Goal: Navigation & Orientation: Go to known website

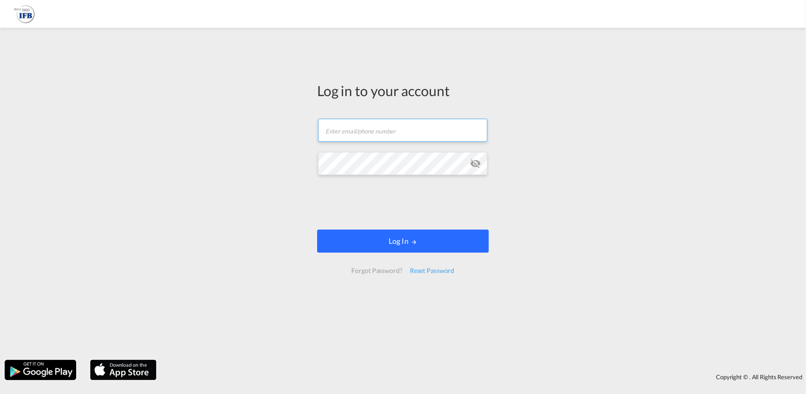
type input "[PERSON_NAME][EMAIL_ADDRESS][PERSON_NAME][DOMAIN_NAME]"
click at [393, 238] on button "Log In" at bounding box center [403, 240] width 172 height 23
